Goal: Information Seeking & Learning: Learn about a topic

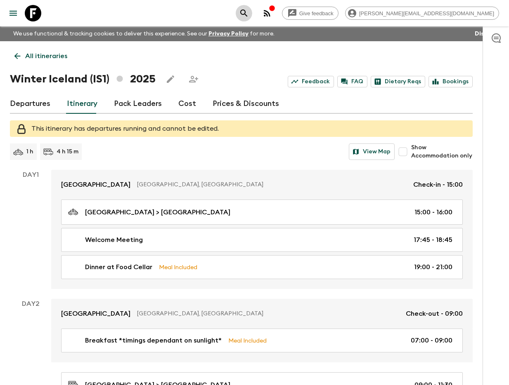
click at [252, 14] on button "search adventures" at bounding box center [244, 13] width 17 height 17
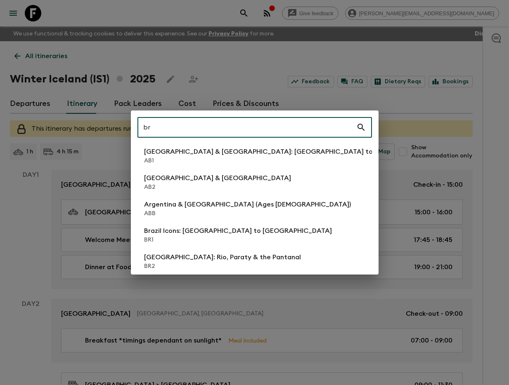
type input "br3"
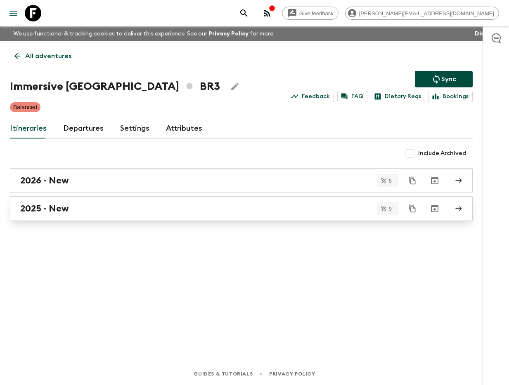
click at [111, 213] on div "2025 - New" at bounding box center [233, 208] width 426 height 11
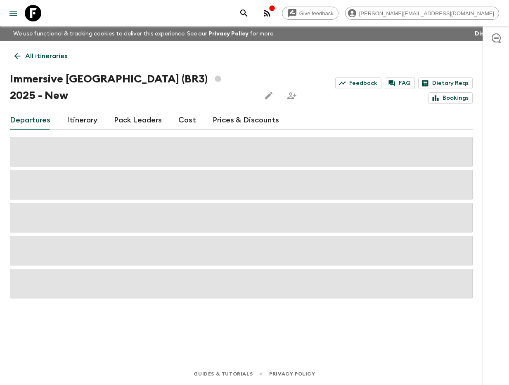
click at [85, 111] on link "Itinerary" at bounding box center [82, 121] width 31 height 20
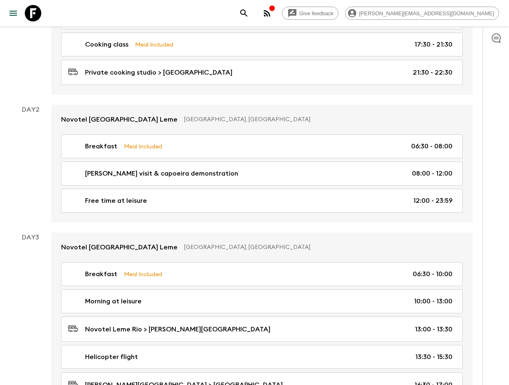
scroll to position [270, 0]
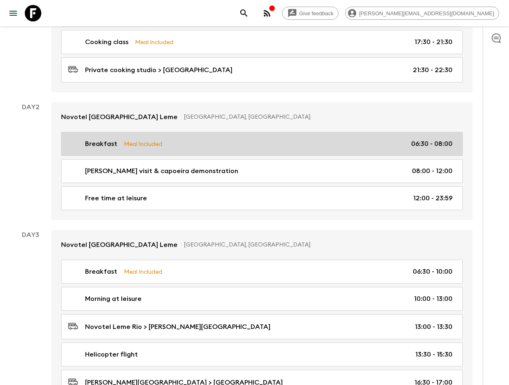
click at [144, 166] on p "[PERSON_NAME] visit & capoeira demonstration" at bounding box center [161, 171] width 153 height 10
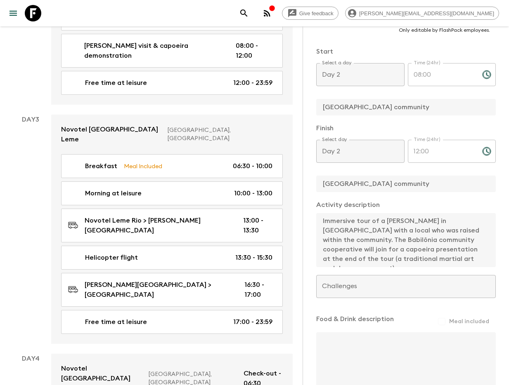
scroll to position [470, 0]
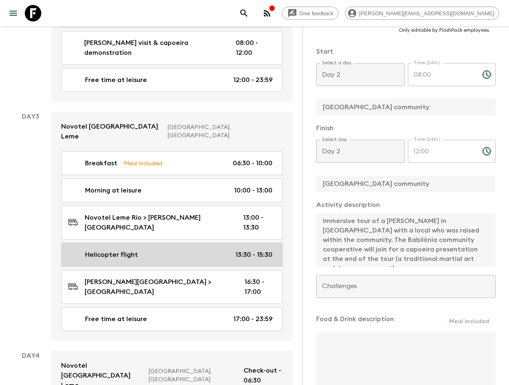
click at [151, 250] on div "Helicopter flight 13:30 - 15:30" at bounding box center [170, 255] width 204 height 10
type input "Helicopter flight"
type input "Helicopter flight over Rio"
type input "Rodrigo de Freitas Lagoon"
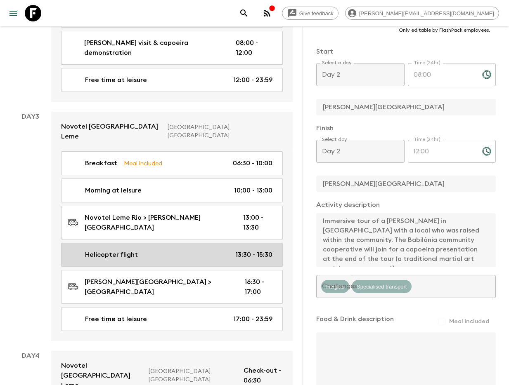
type textarea "The helicopter flight lasts 6 minutes and will allow Flash Packers to see the R…"
type input "Day 3"
type input "13:30"
type input "Day 3"
type input "15:30"
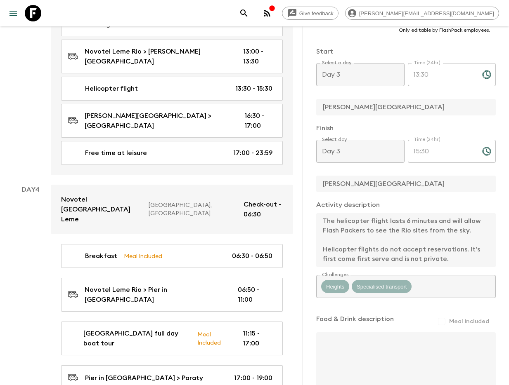
scroll to position [682, 0]
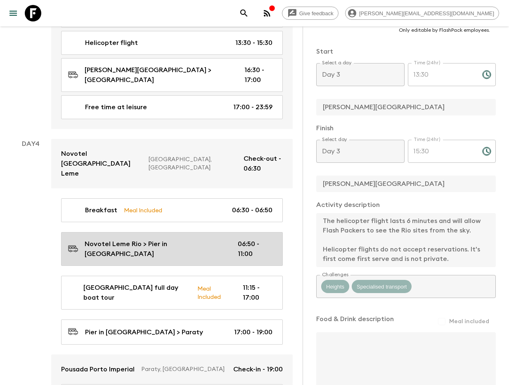
click at [223, 232] on link "Novotel Leme Rio > Pier in Angra 06:50 - 11:00" at bounding box center [172, 249] width 222 height 34
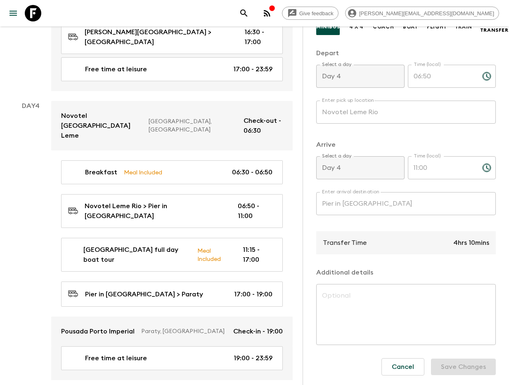
scroll to position [721, 0]
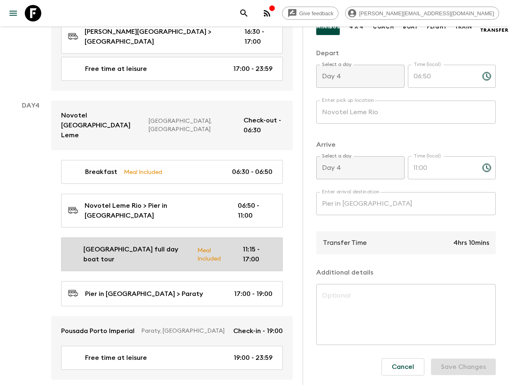
click at [128, 238] on link "Ilha Grande full day boat tour Meal Included 11:15 - 17:00" at bounding box center [172, 255] width 222 height 34
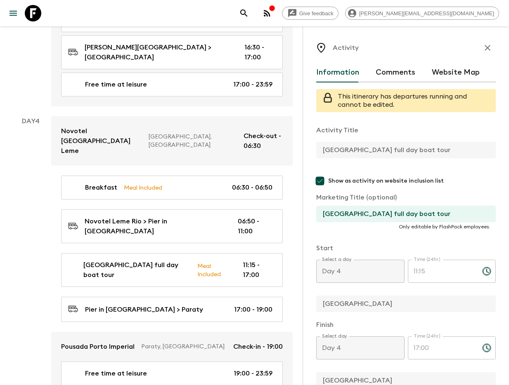
scroll to position [703, 0]
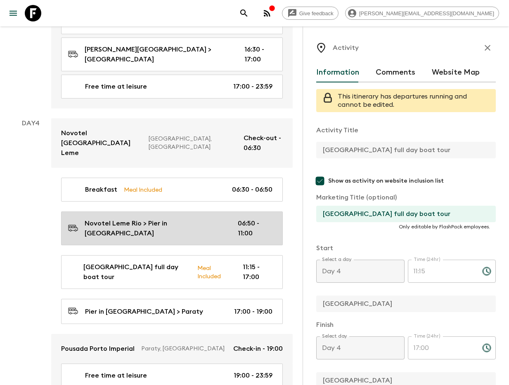
click at [118, 219] on p "Novotel Leme Rio > Pier in [GEOGRAPHIC_DATA]" at bounding box center [155, 229] width 140 height 20
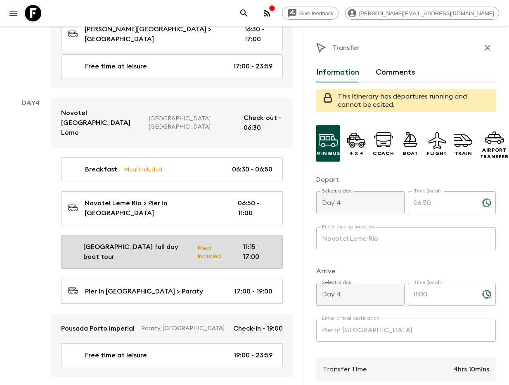
scroll to position [724, 0]
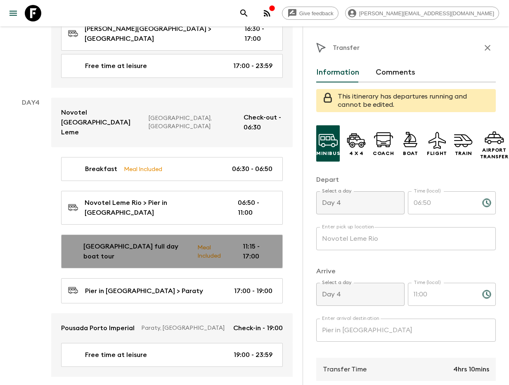
click at [105, 242] on p "[GEOGRAPHIC_DATA] full day boat tour" at bounding box center [136, 252] width 107 height 20
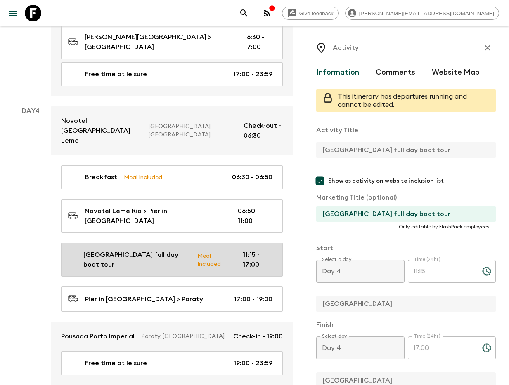
scroll to position [716, 0]
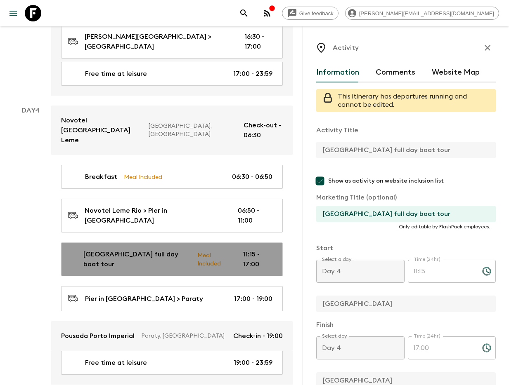
click at [78, 250] on div "Ilha Grande full day boat tour Meal Included 11:15 - 17:00" at bounding box center [170, 260] width 204 height 20
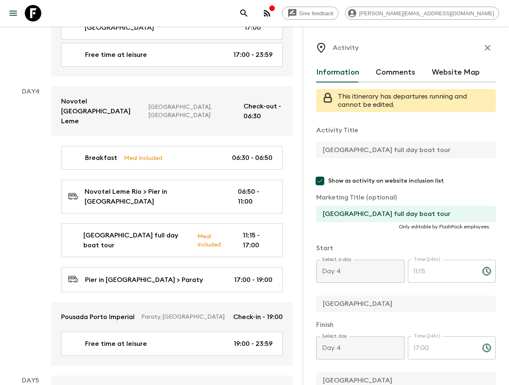
scroll to position [734, 0]
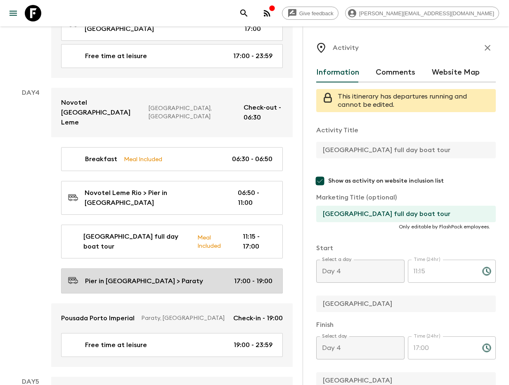
click at [154, 269] on link "Pier in Angra > Paraty 17:00 - 19:00" at bounding box center [172, 281] width 222 height 25
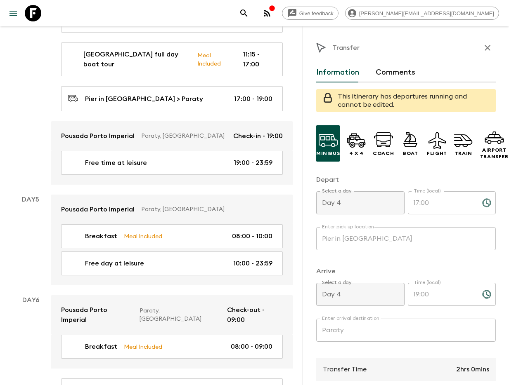
scroll to position [925, 0]
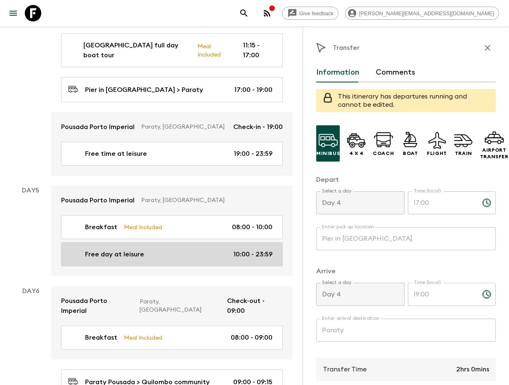
click at [164, 250] on div "Free day at leisure 10:00 - 23:59" at bounding box center [170, 255] width 204 height 10
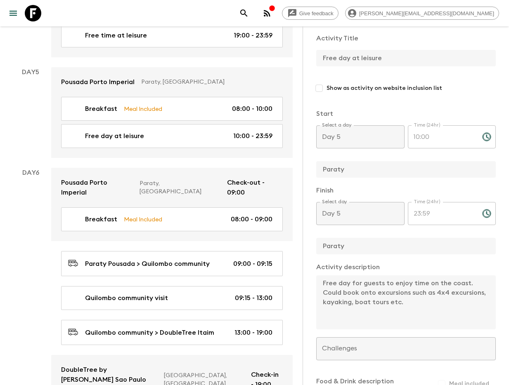
scroll to position [1041, 0]
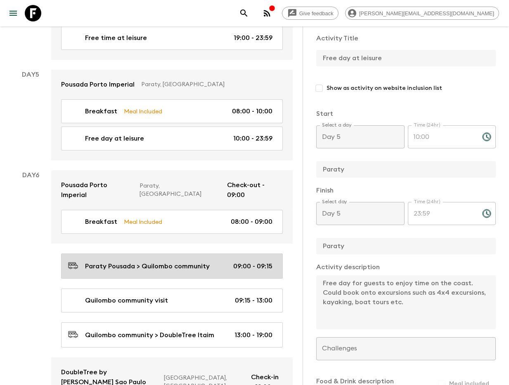
click at [182, 254] on link "Paraty Pousada > Quilombo community 09:00 - 09:15" at bounding box center [172, 266] width 222 height 25
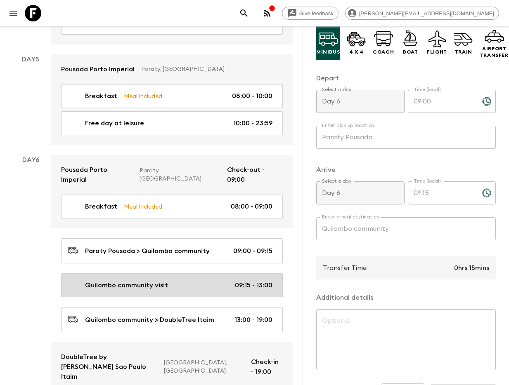
scroll to position [1058, 0]
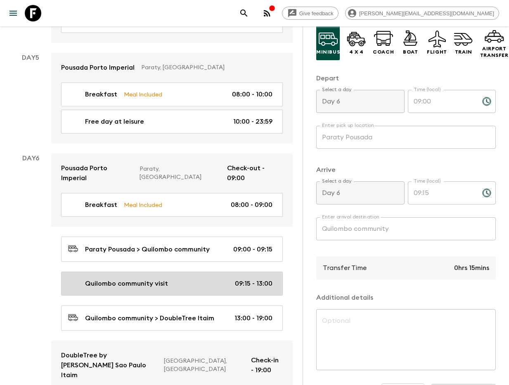
click at [170, 279] on div "Quilombo community visit 09:15 - 13:00" at bounding box center [170, 284] width 204 height 10
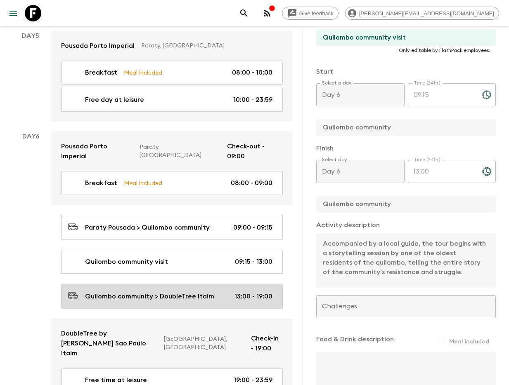
scroll to position [1079, 0]
click at [199, 292] on p "Quilombo community > DoubleTree Itaim" at bounding box center [149, 297] width 129 height 10
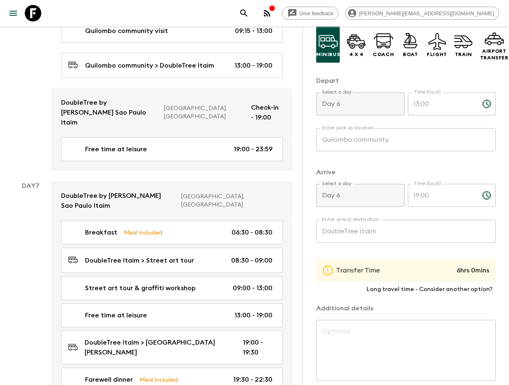
scroll to position [1311, 0]
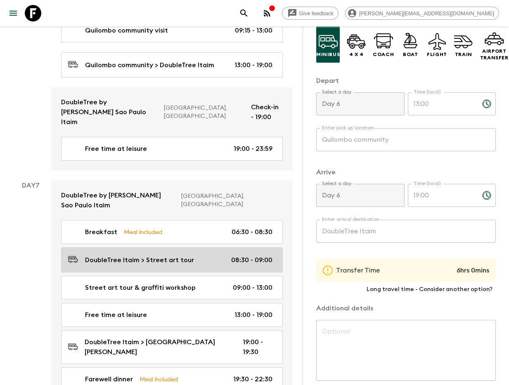
click at [188, 248] on link "DoubleTree Itaim > Street art tour 08:30 - 09:00" at bounding box center [172, 260] width 222 height 25
type input "DoubleTree Itaim"
type input "Street art tour"
type input "Day 7"
type input "08:30"
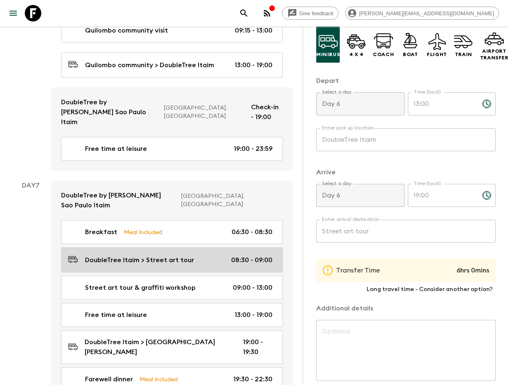
type input "Day 7"
type input "09:00"
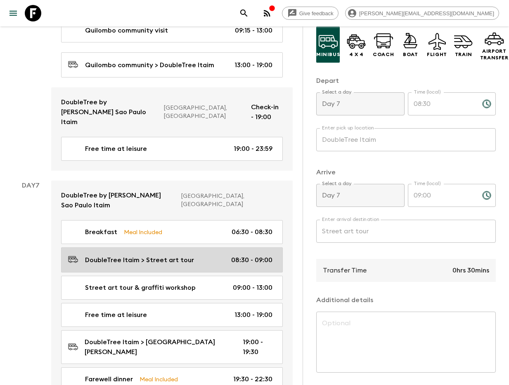
click at [192, 248] on link "DoubleTree Itaim > Street art tour 08:30 - 09:00" at bounding box center [172, 260] width 222 height 25
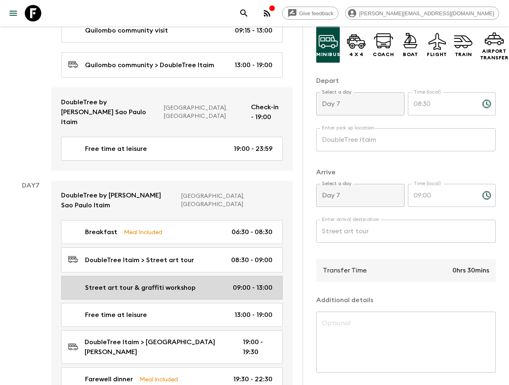
click at [162, 283] on p "Street art tour & graffiti workshop" at bounding box center [140, 288] width 111 height 10
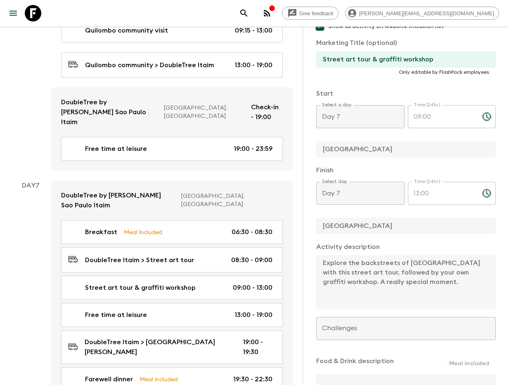
scroll to position [166, 0]
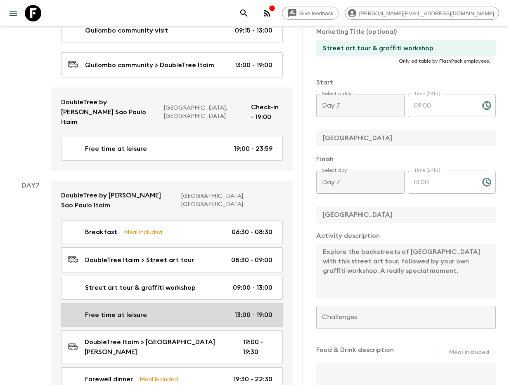
click at [198, 310] on div "Free time at leisure 13:00 - 19:00" at bounding box center [170, 315] width 204 height 10
type input "Free time at leisure"
checkbox input "false"
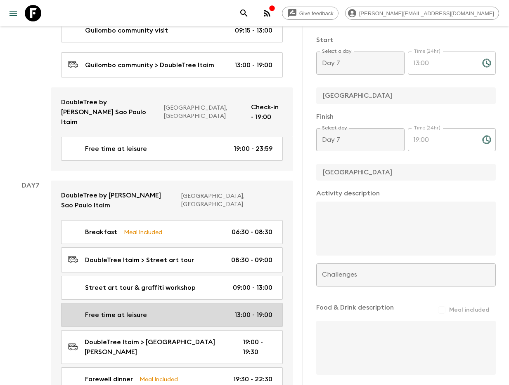
type input "13:00"
type input "19:00"
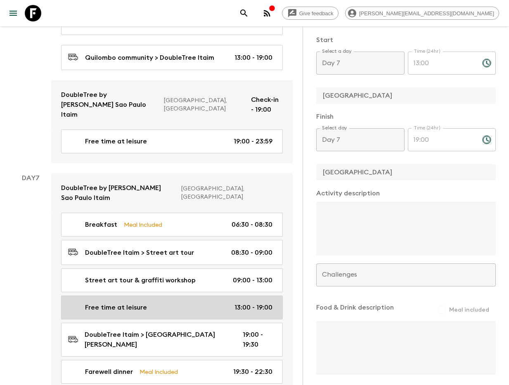
scroll to position [1319, 0]
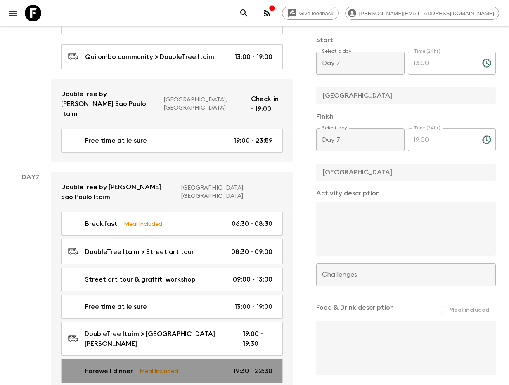
click at [184, 366] on div "Farewell dinner Meal Included 19:30 - 22:30" at bounding box center [170, 371] width 204 height 10
type input "Farewell dinner"
type input "Praça São Lourenço"
checkbox input "true"
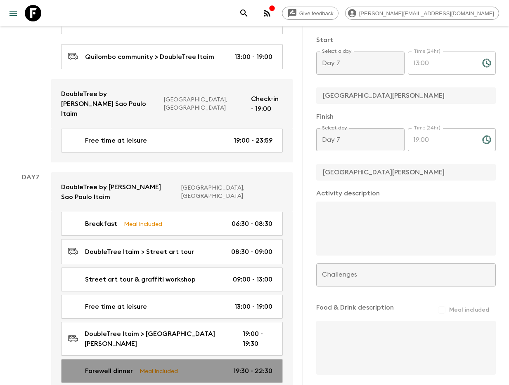
type input "19:30"
type input "22:30"
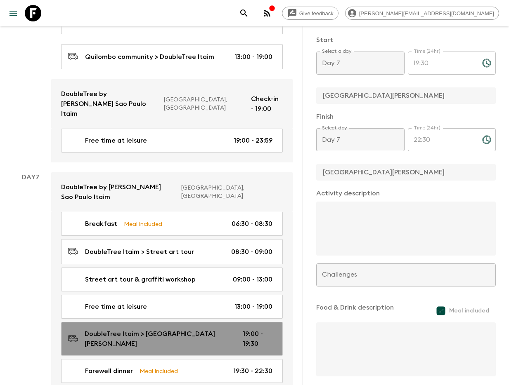
click at [178, 329] on p "DoubleTree Itaim > [GEOGRAPHIC_DATA][PERSON_NAME]" at bounding box center [157, 339] width 145 height 20
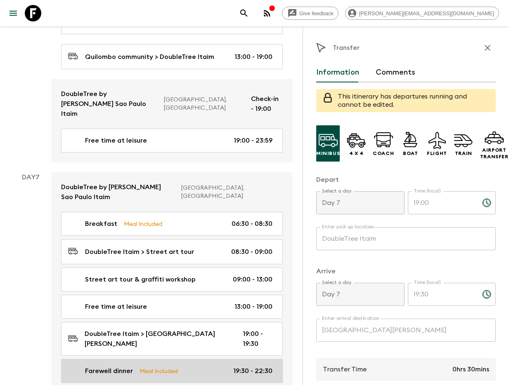
click at [169, 359] on link "Farewell dinner Meal Included 19:30 - 22:30" at bounding box center [172, 371] width 222 height 24
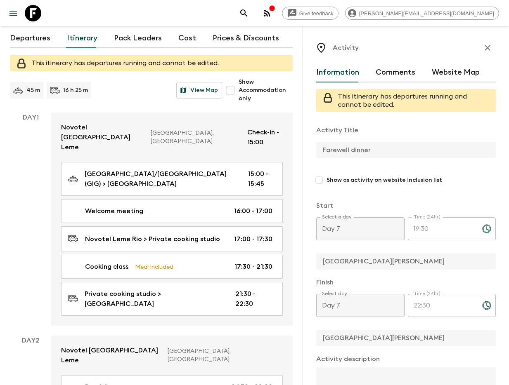
scroll to position [104, 0]
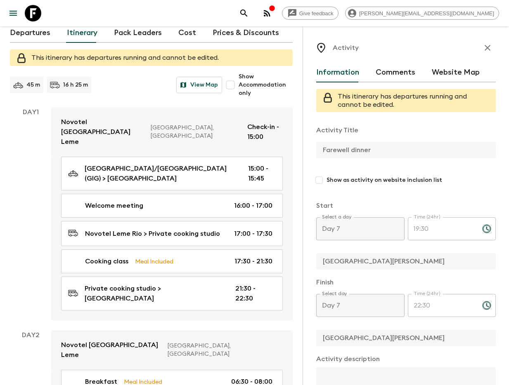
click at [240, 73] on span "Show Accommodation only" at bounding box center [265, 85] width 54 height 25
click at [238, 77] on input "Show Accommodation only" at bounding box center [230, 85] width 17 height 17
checkbox input "true"
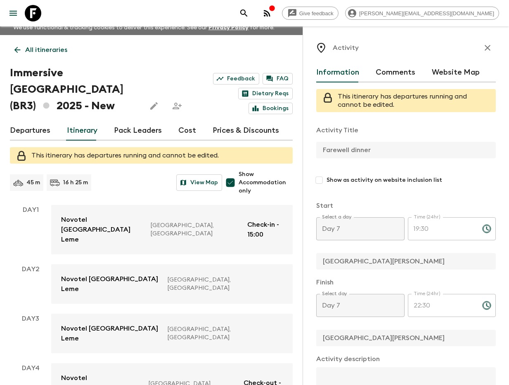
scroll to position [0, 0]
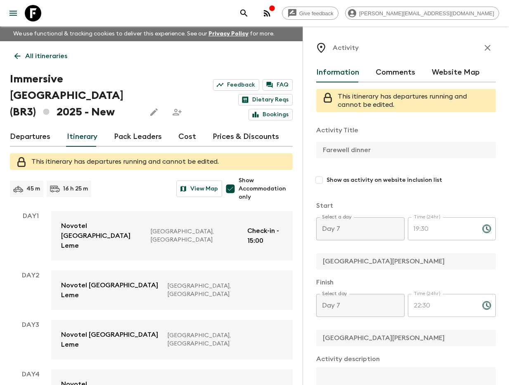
click at [491, 50] on icon "button" at bounding box center [487, 48] width 10 height 10
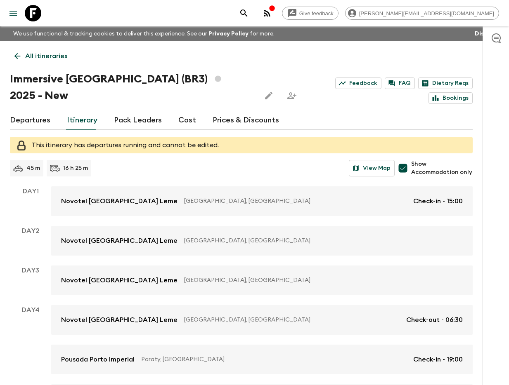
click at [249, 9] on icon "search adventures" at bounding box center [244, 13] width 10 height 10
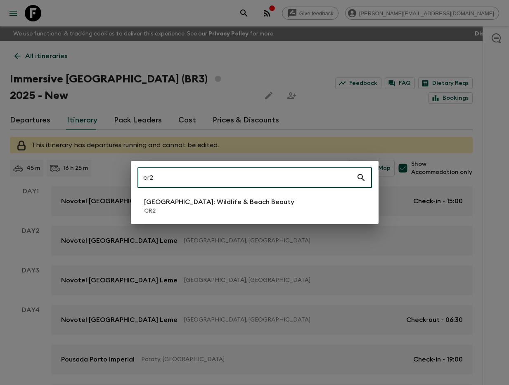
type input "cr2"
click at [222, 212] on p "CR2" at bounding box center [219, 211] width 150 height 8
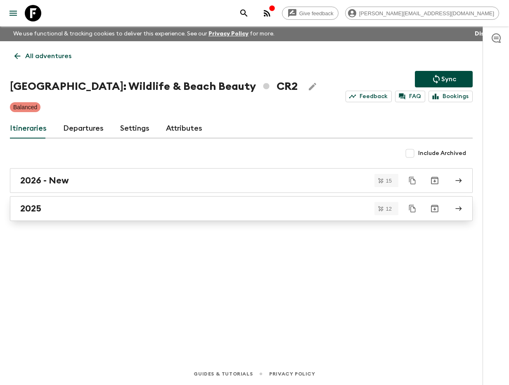
click at [61, 208] on div "2025" at bounding box center [233, 208] width 426 height 11
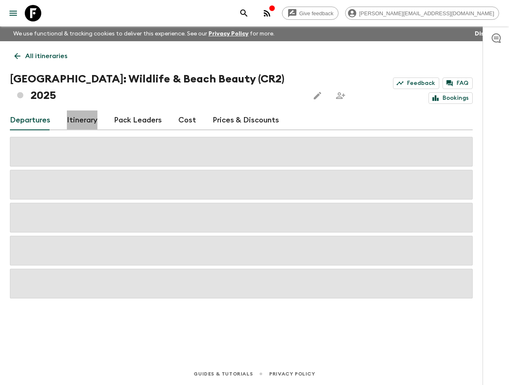
click at [90, 111] on link "Itinerary" at bounding box center [82, 121] width 31 height 20
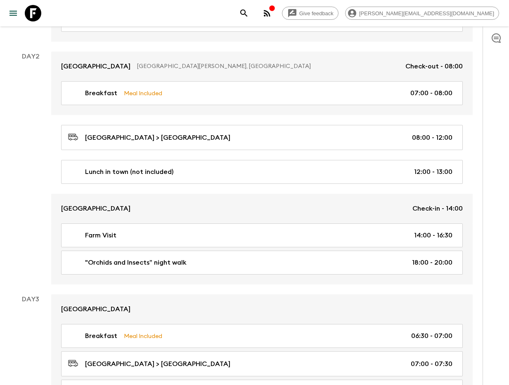
scroll to position [292, 0]
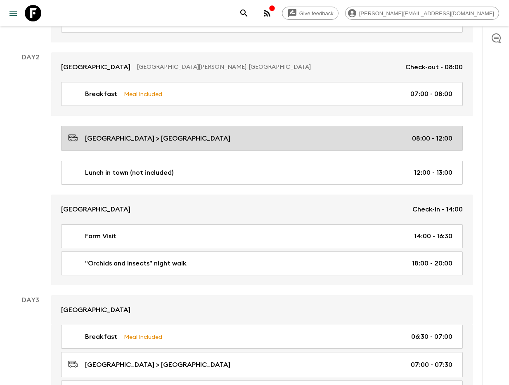
click at [279, 133] on div "Hotel Presidente > Monteverde 08:00 - 12:00" at bounding box center [260, 138] width 384 height 11
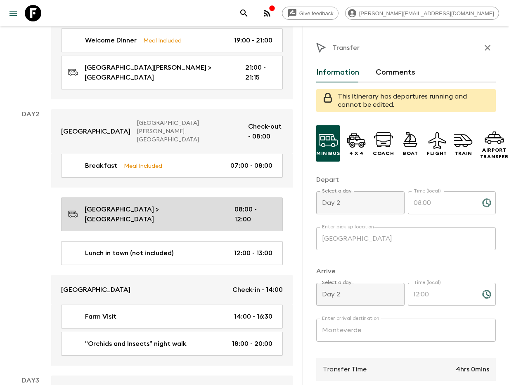
drag, startPoint x: 484, startPoint y: 47, endPoint x: 134, endPoint y: 116, distance: 357.1
click at [484, 47] on icon "button" at bounding box center [487, 48] width 10 height 10
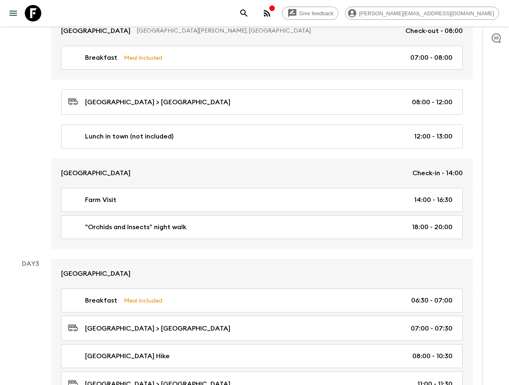
scroll to position [328, 0]
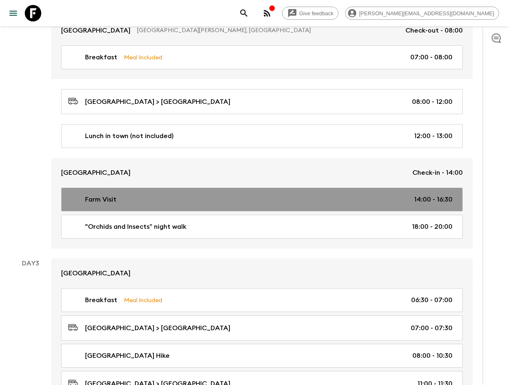
click at [161, 195] on div "Farm Visit 14:00 - 16:30" at bounding box center [260, 200] width 384 height 10
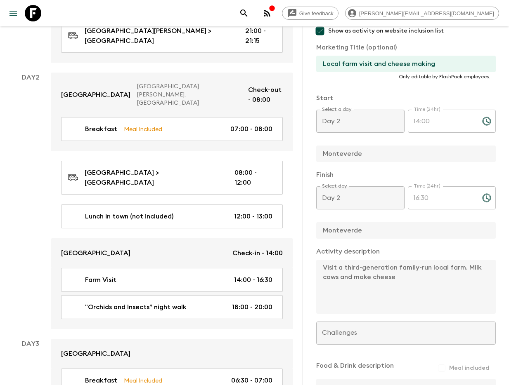
scroll to position [151, 0]
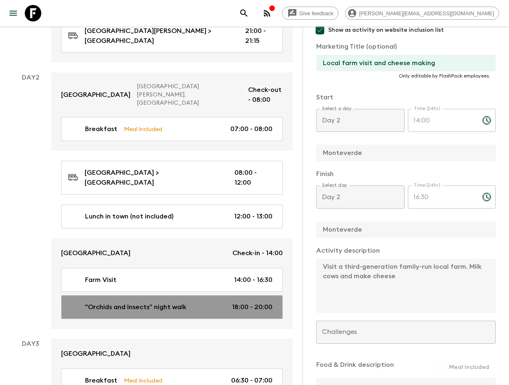
click at [187, 302] on div ""Orchids and Insects” night walk 18:00 - 20:00" at bounding box center [170, 307] width 204 height 10
type input ""Orchids and Insects” night walk"
type input "Orchids and insects night walk"
type input "Sibu"
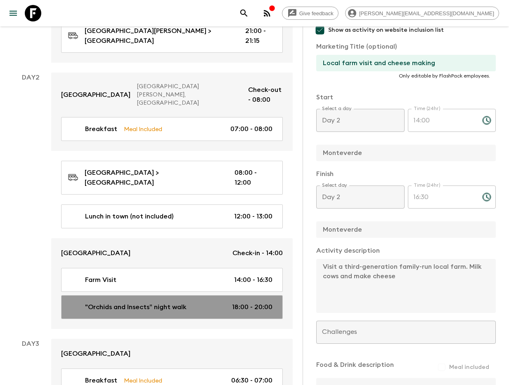
type textarea ""Orchids and Insects” night walk, [led by a biology-focused expert guide, who w…"
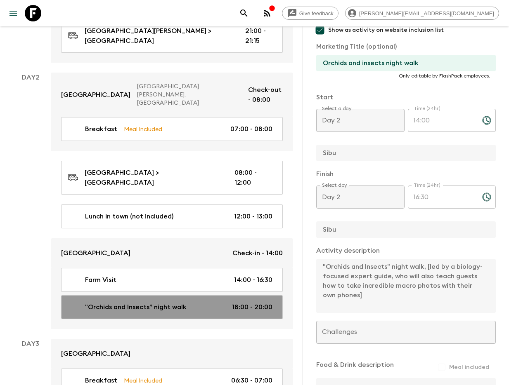
type input "18:00"
type input "20:00"
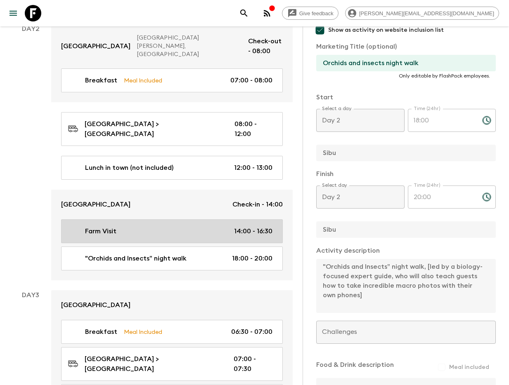
scroll to position [380, 0]
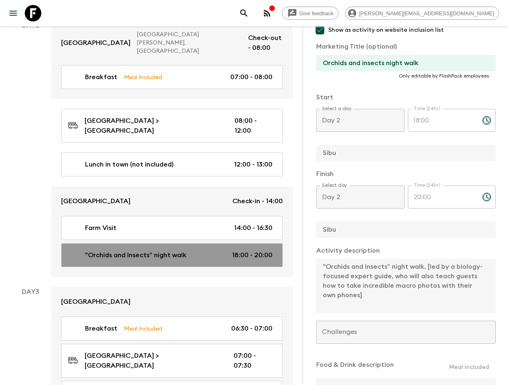
click at [103, 250] on p ""Orchids and Insects” night walk" at bounding box center [135, 255] width 101 height 10
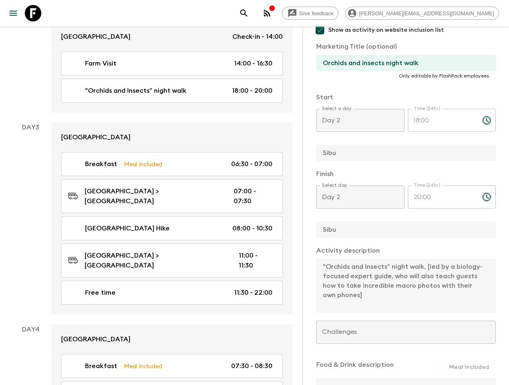
scroll to position [545, 0]
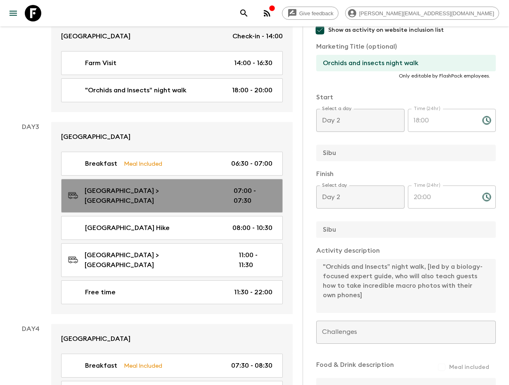
click at [194, 186] on p "Sibu Lodge > Monteverde Cloud Forest Reserve" at bounding box center [153, 196] width 136 height 20
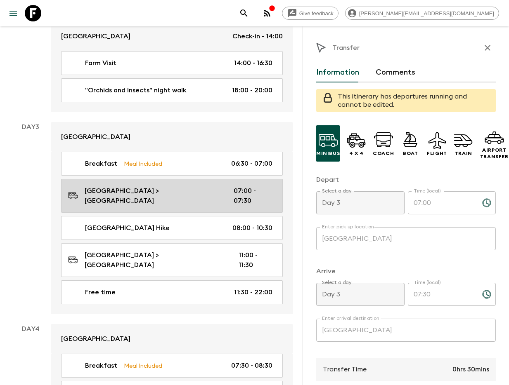
scroll to position [560, 0]
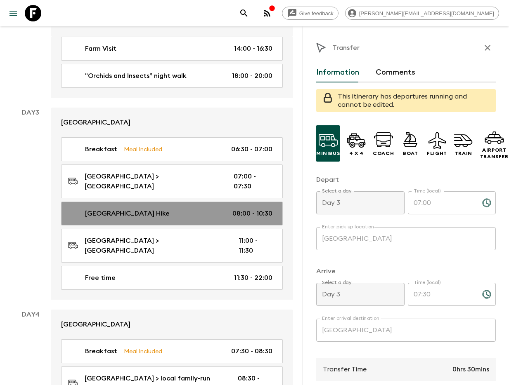
click at [163, 209] on p "Monteverde Cloud Forest Reserve Hike" at bounding box center [127, 214] width 85 height 10
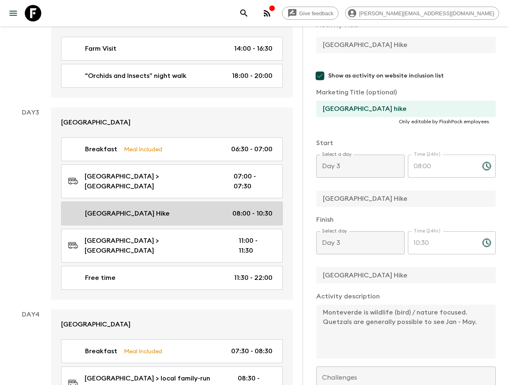
scroll to position [570, 0]
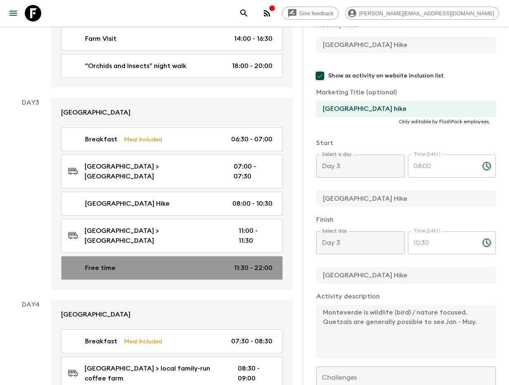
click at [210, 263] on div "Free time 11:30 - 22:00" at bounding box center [170, 268] width 204 height 10
type input "Free time"
checkbox input "false"
type input "Sibu Lodge"
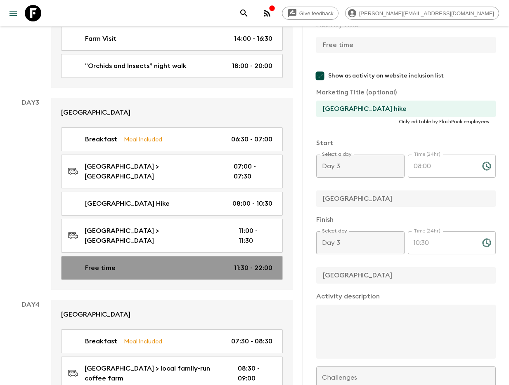
type input "11:30"
type input "22:00"
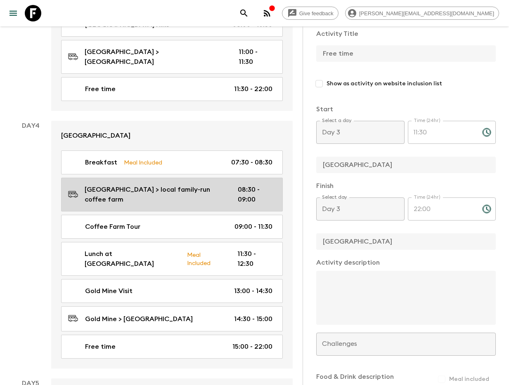
scroll to position [751, 0]
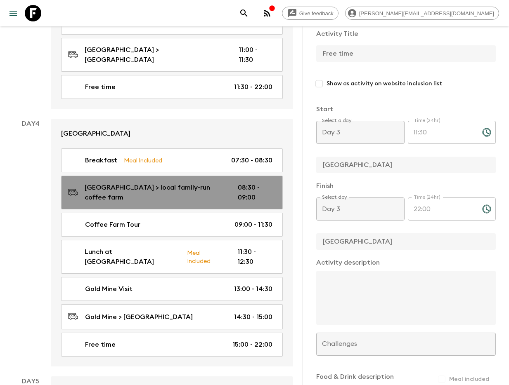
click at [175, 183] on div "Sibu Lodge > local family-run coffee farm 08:30 - 09:00" at bounding box center [170, 193] width 204 height 20
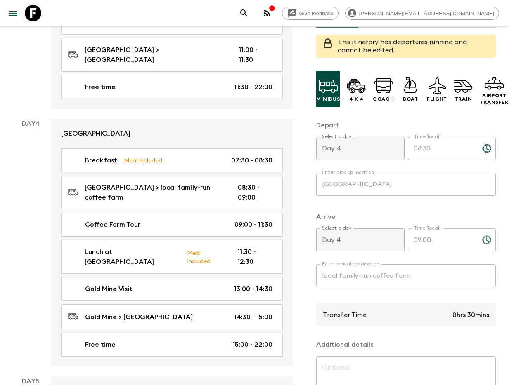
scroll to position [58, 0]
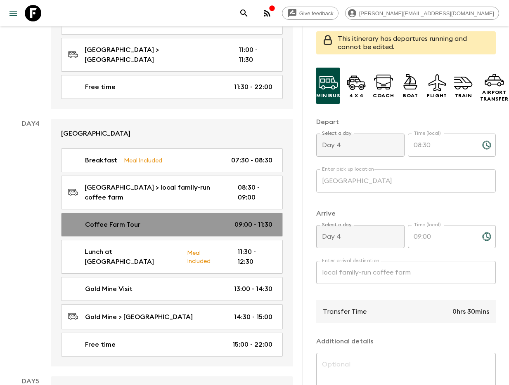
click at [160, 213] on link "Coffee Farm Tour 09:00 - 11:30" at bounding box center [172, 225] width 222 height 24
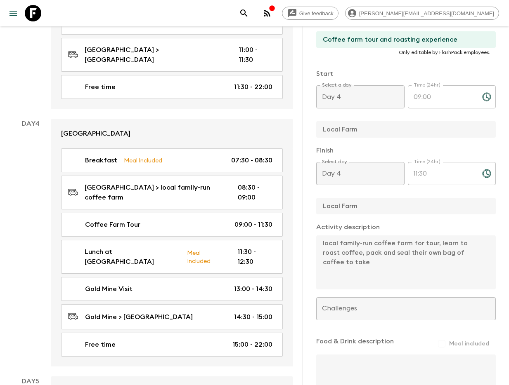
scroll to position [179, 0]
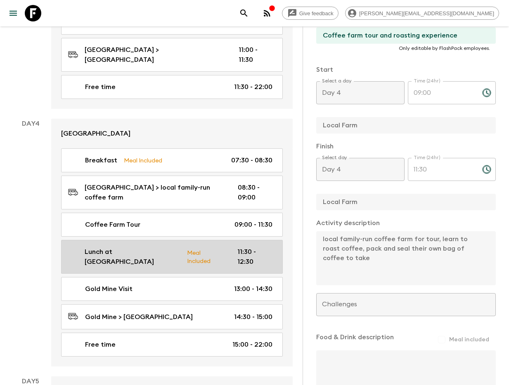
click at [223, 247] on div "Lunch at coffee farm Meal Included 11:30 - 12:30" at bounding box center [170, 257] width 204 height 20
type input "Lunch at coffee farm"
checkbox input "false"
type input "Local farm"
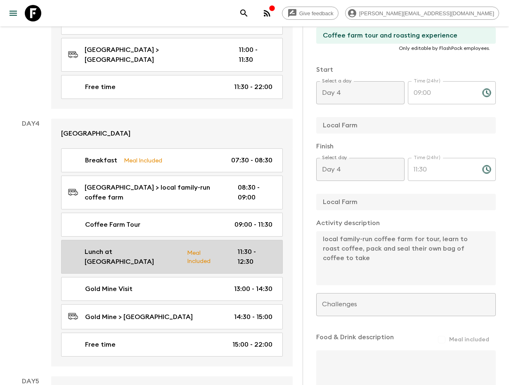
checkbox input "true"
type input "11:30"
type input "12:30"
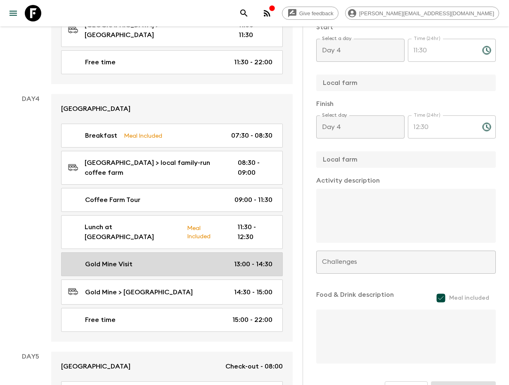
scroll to position [776, 0]
click at [177, 252] on link "Gold Mine Visit 13:00 - 14:30" at bounding box center [172, 264] width 222 height 24
type input "Gold Mine Visit"
checkbox input "true"
type input "Gold Mine"
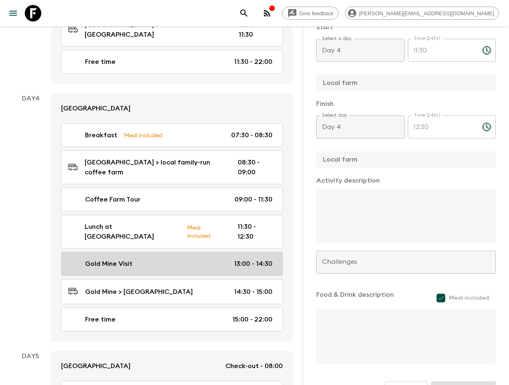
type input "Gold Mine"
type textarea "Visit a nearby artisanal gold mine, enter the tunnels (optional), converse with…"
checkbox input "false"
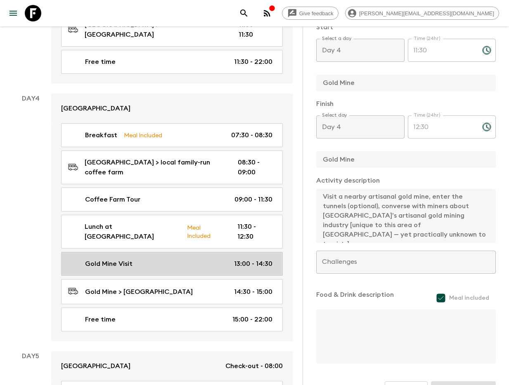
type input "13:00"
type input "14:30"
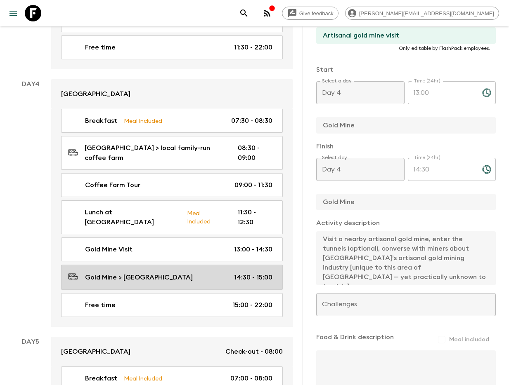
scroll to position [791, 0]
click at [200, 271] on div "Gold Mine > Sibu Lodge 14:30 - 15:00" at bounding box center [170, 276] width 204 height 11
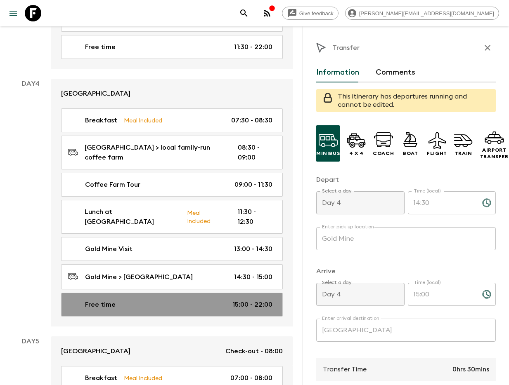
click at [193, 300] on div "Free time 15:00 - 22:00" at bounding box center [170, 305] width 204 height 10
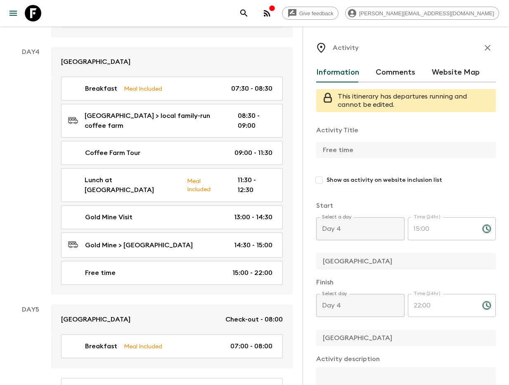
scroll to position [822, 0]
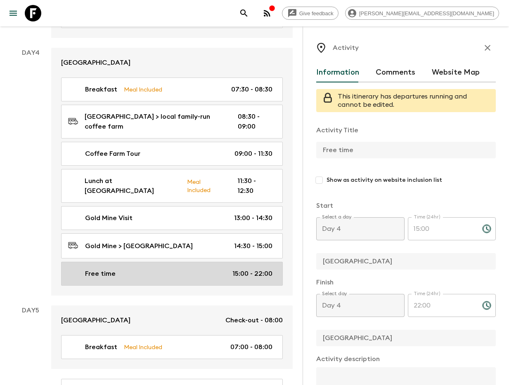
click at [138, 262] on link "Free time 15:00 - 22:00" at bounding box center [172, 274] width 222 height 24
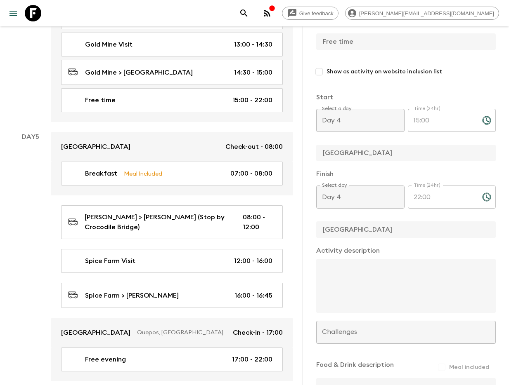
scroll to position [997, 0]
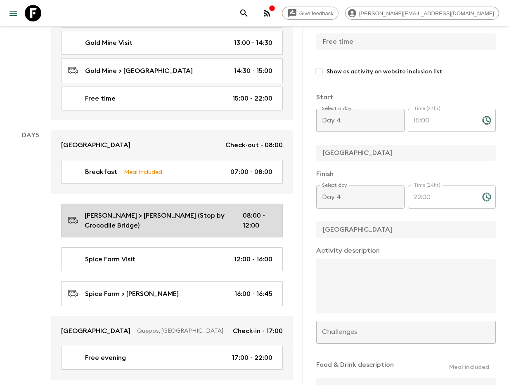
click at [203, 211] on p "Sibu Lodge > Manuel Antonio (Stop by Crocodile Bridge)" at bounding box center [157, 221] width 145 height 20
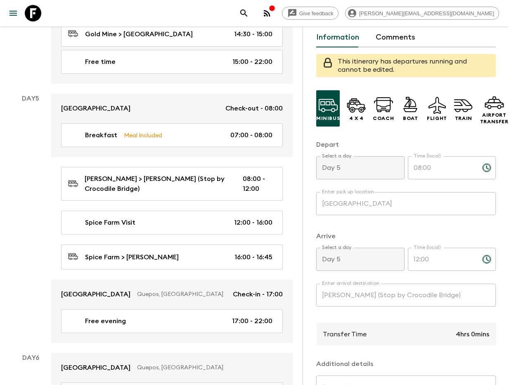
scroll to position [1037, 0]
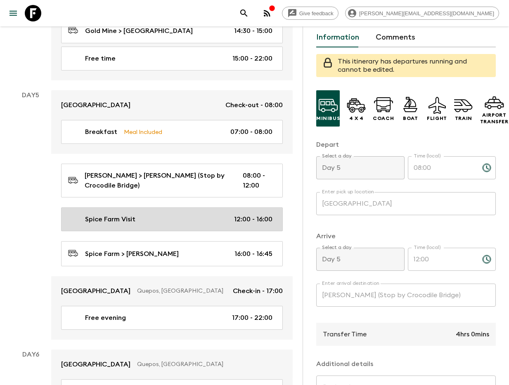
click at [160, 208] on link "Spice Farm Visit 12:00 - 16:00" at bounding box center [172, 220] width 222 height 24
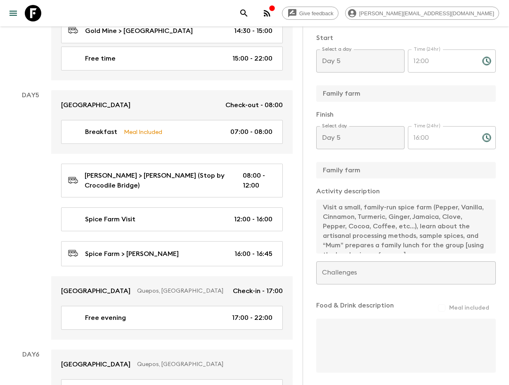
scroll to position [9, 0]
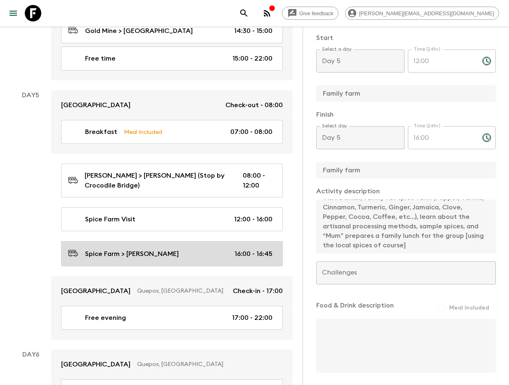
click at [174, 249] on p "Spice Farm > Manuel Antonio" at bounding box center [132, 254] width 94 height 10
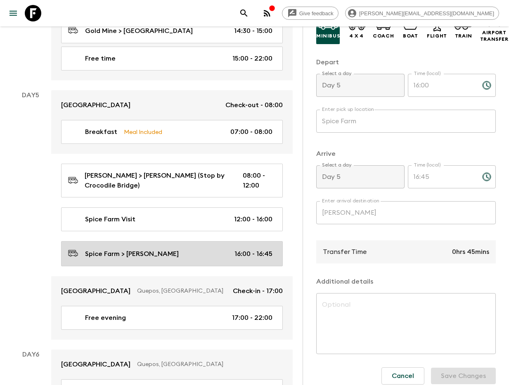
scroll to position [1033, 0]
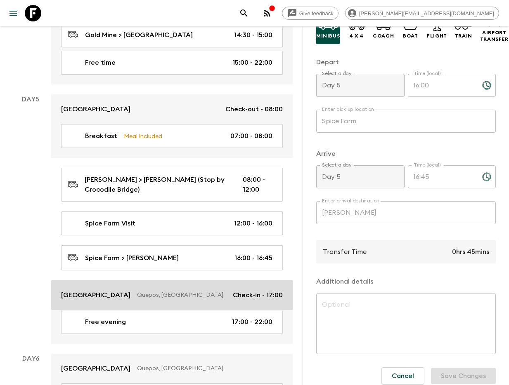
click at [163, 291] on p "Quepos, Costa Rica" at bounding box center [181, 295] width 89 height 8
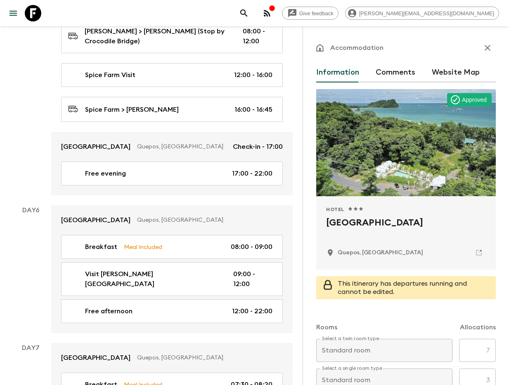
scroll to position [1186, 0]
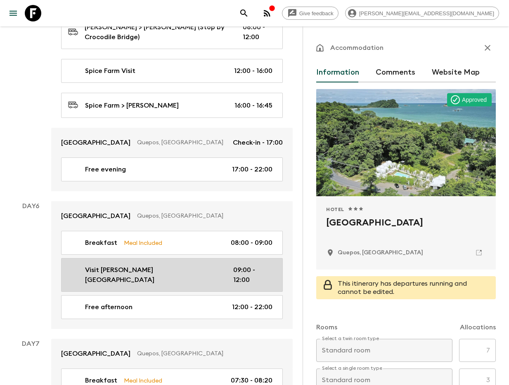
click at [214, 265] on div "Visit Manuel Antonio National Park 09:00 - 12:00" at bounding box center [170, 275] width 204 height 20
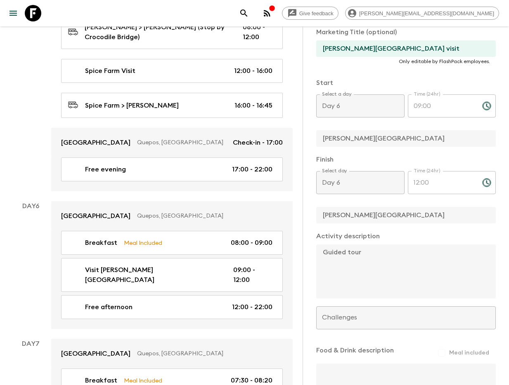
scroll to position [166, 0]
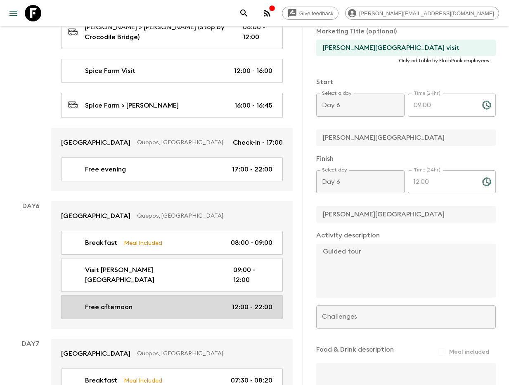
click at [248, 295] on link "Free afternoon 12:00 - 22:00" at bounding box center [172, 307] width 222 height 24
type input "Free afternoon"
checkbox input "false"
type input "Igloo Lodge"
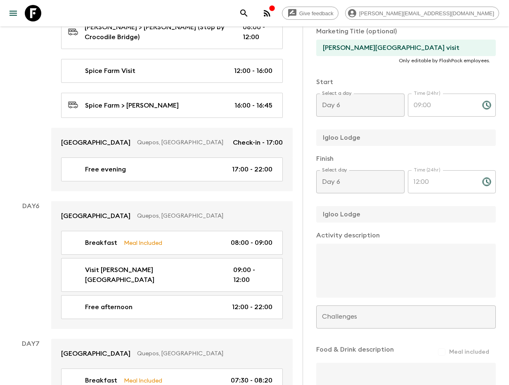
type input "12:00"
type input "22:00"
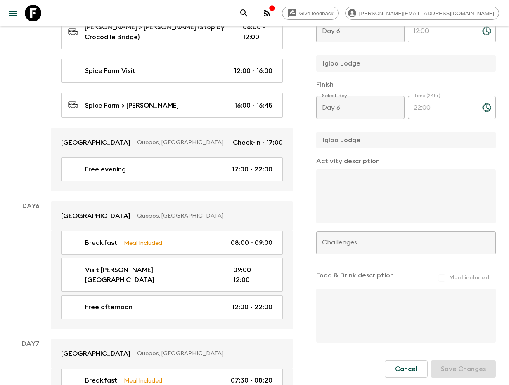
scroll to position [201, 0]
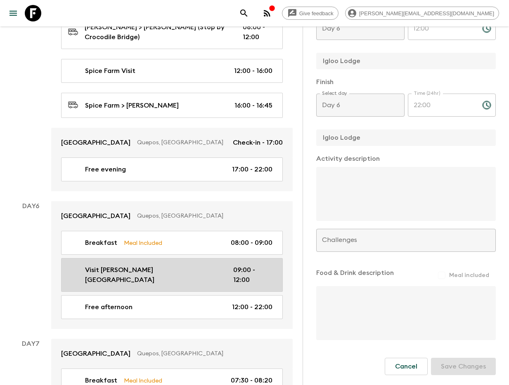
click at [258, 265] on p "09:00 - 12:00" at bounding box center [252, 275] width 39 height 20
type input "Visit Manuel Antonio National Park"
checkbox input "true"
type input "Manuel Antonio National Park"
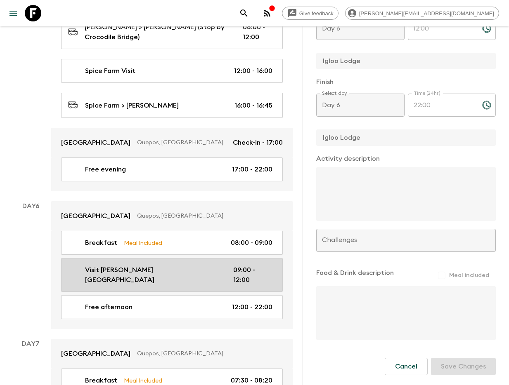
type textarea "Guided tour"
type input "09:00"
type input "12:00"
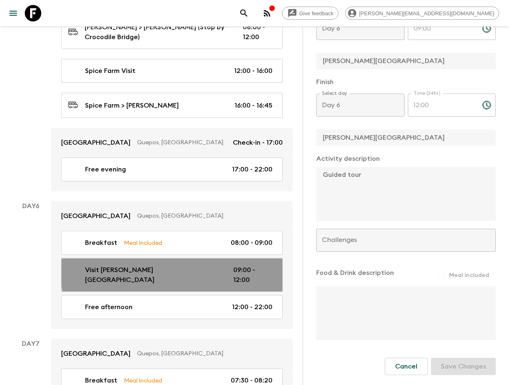
click at [178, 265] on p "Visit Manuel Antonio National Park" at bounding box center [152, 275] width 135 height 20
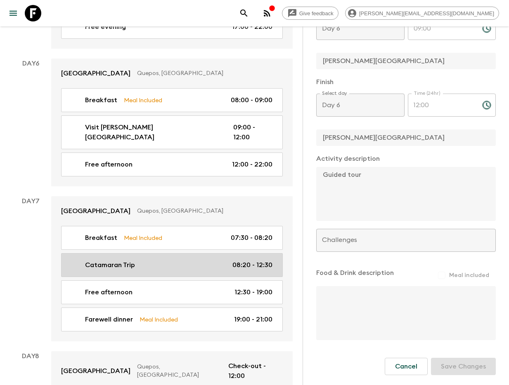
scroll to position [1327, 0]
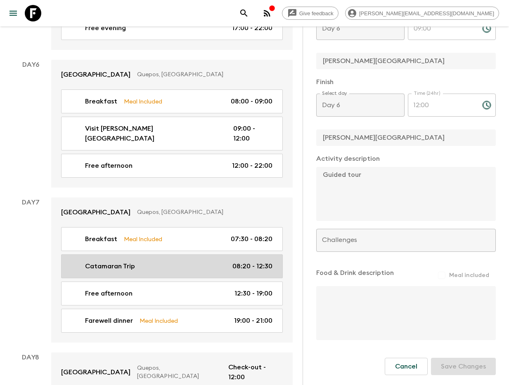
click at [201, 262] on div "Catamaran Trip 08:20 - 12:30" at bounding box center [170, 267] width 204 height 10
type input "Catamaran Trip"
type input "Igloo Beach"
type textarea "https://sunsetsailstours.com/tour-description/"
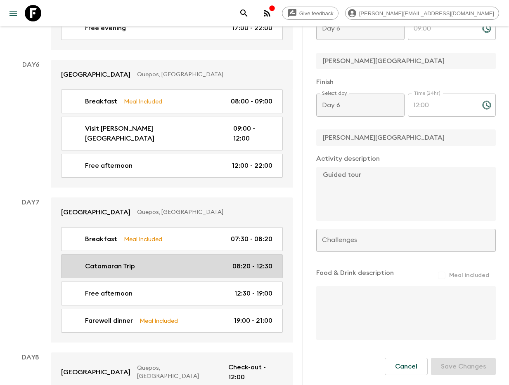
type input "Catamaran trip"
type input "Day 7"
type input "08:20"
type input "Day 7"
type input "12:30"
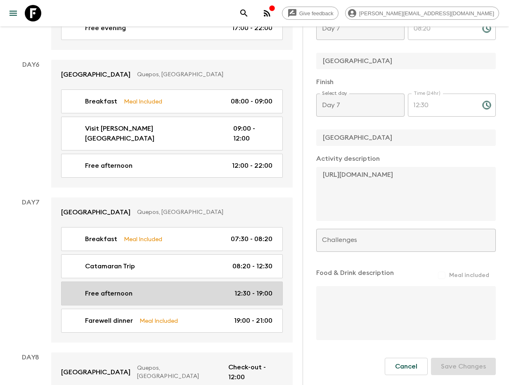
click at [144, 289] on div "Free afternoon 12:30 - 19:00" at bounding box center [170, 294] width 204 height 10
type input "Free afternoon"
checkbox input "false"
type input "Igloo Lodge"
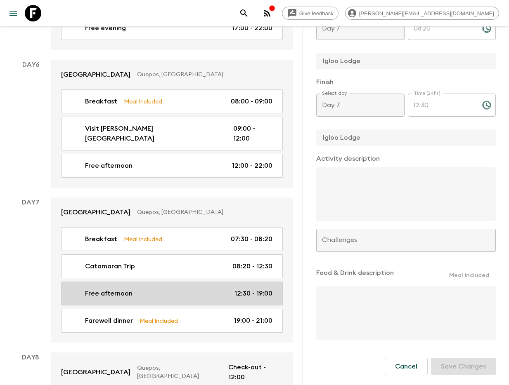
type input "12:30"
type input "19:00"
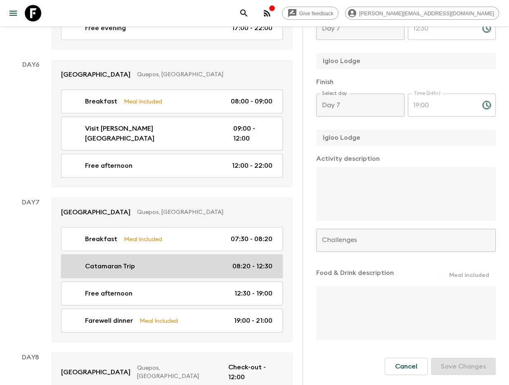
click at [269, 262] on p "08:20 - 12:30" at bounding box center [252, 267] width 40 height 10
type input "Catamaran Trip"
checkbox input "true"
type input "Igloo Beach"
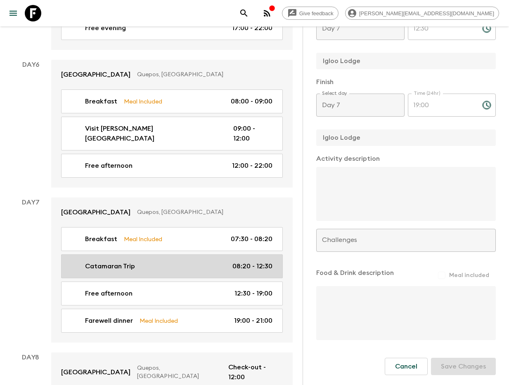
type textarea "https://sunsetsailstours.com/tour-description/"
type input "08:20"
type input "12:30"
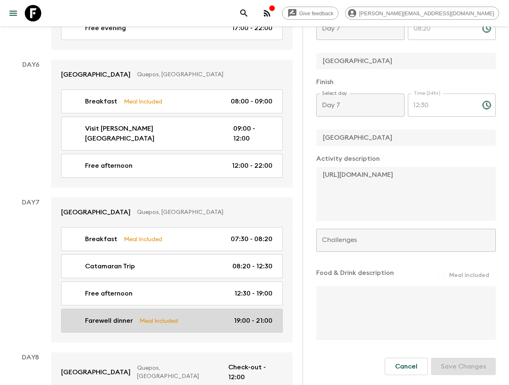
scroll to position [1328, 0]
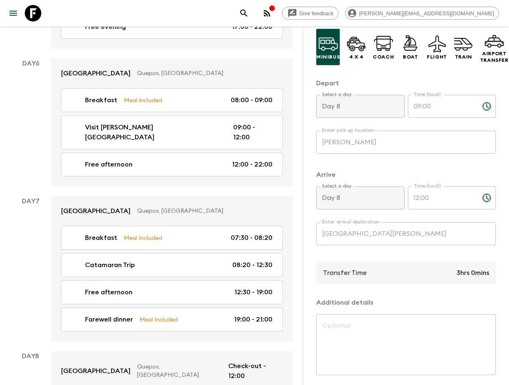
scroll to position [113, 0]
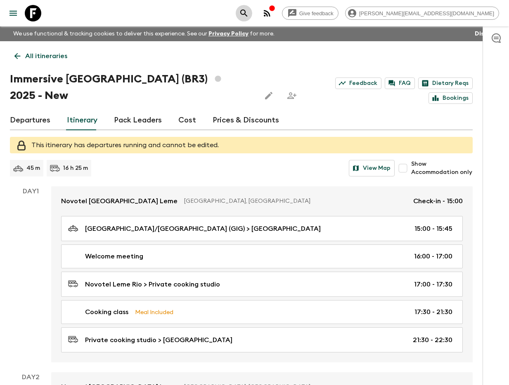
click at [252, 11] on button "search adventures" at bounding box center [244, 13] width 17 height 17
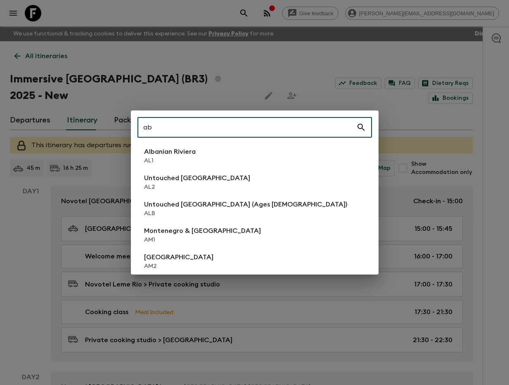
type input "ab2"
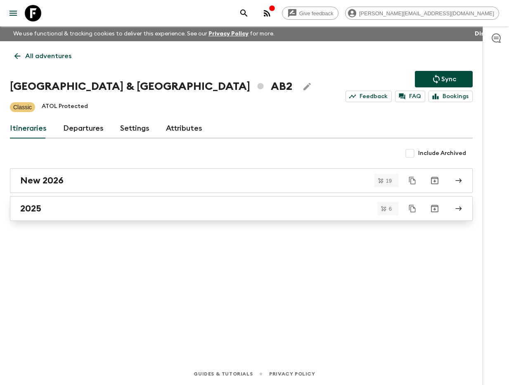
click at [83, 207] on div "2025" at bounding box center [233, 208] width 426 height 11
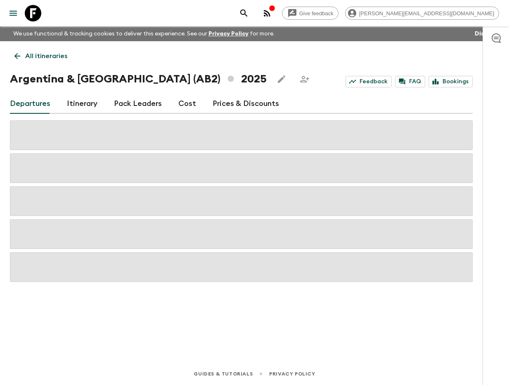
click at [82, 95] on link "Itinerary" at bounding box center [82, 104] width 31 height 20
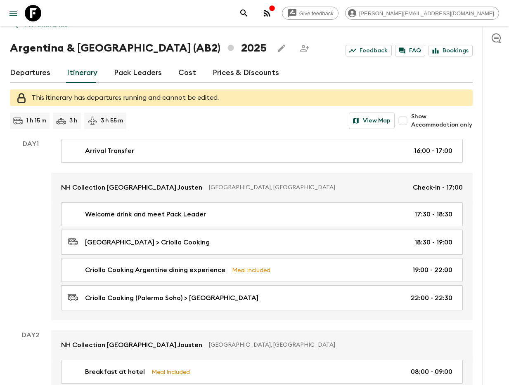
scroll to position [22, 0]
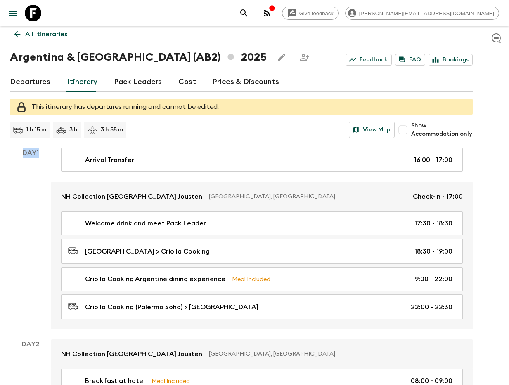
drag, startPoint x: 41, startPoint y: 152, endPoint x: 21, endPoint y: 153, distance: 20.2
click at [20, 152] on p "Day 1" at bounding box center [30, 153] width 41 height 10
click at [40, 190] on div "Day 1" at bounding box center [30, 239] width 41 height 182
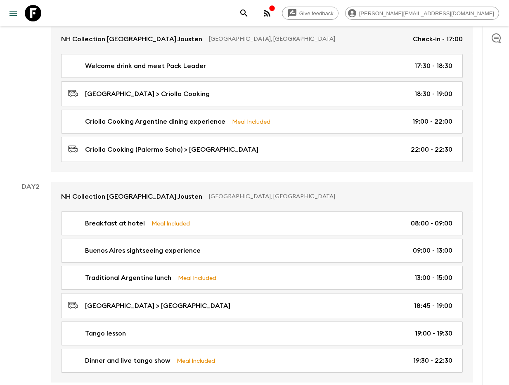
scroll to position [0, 0]
